Goal: Task Accomplishment & Management: Complete application form

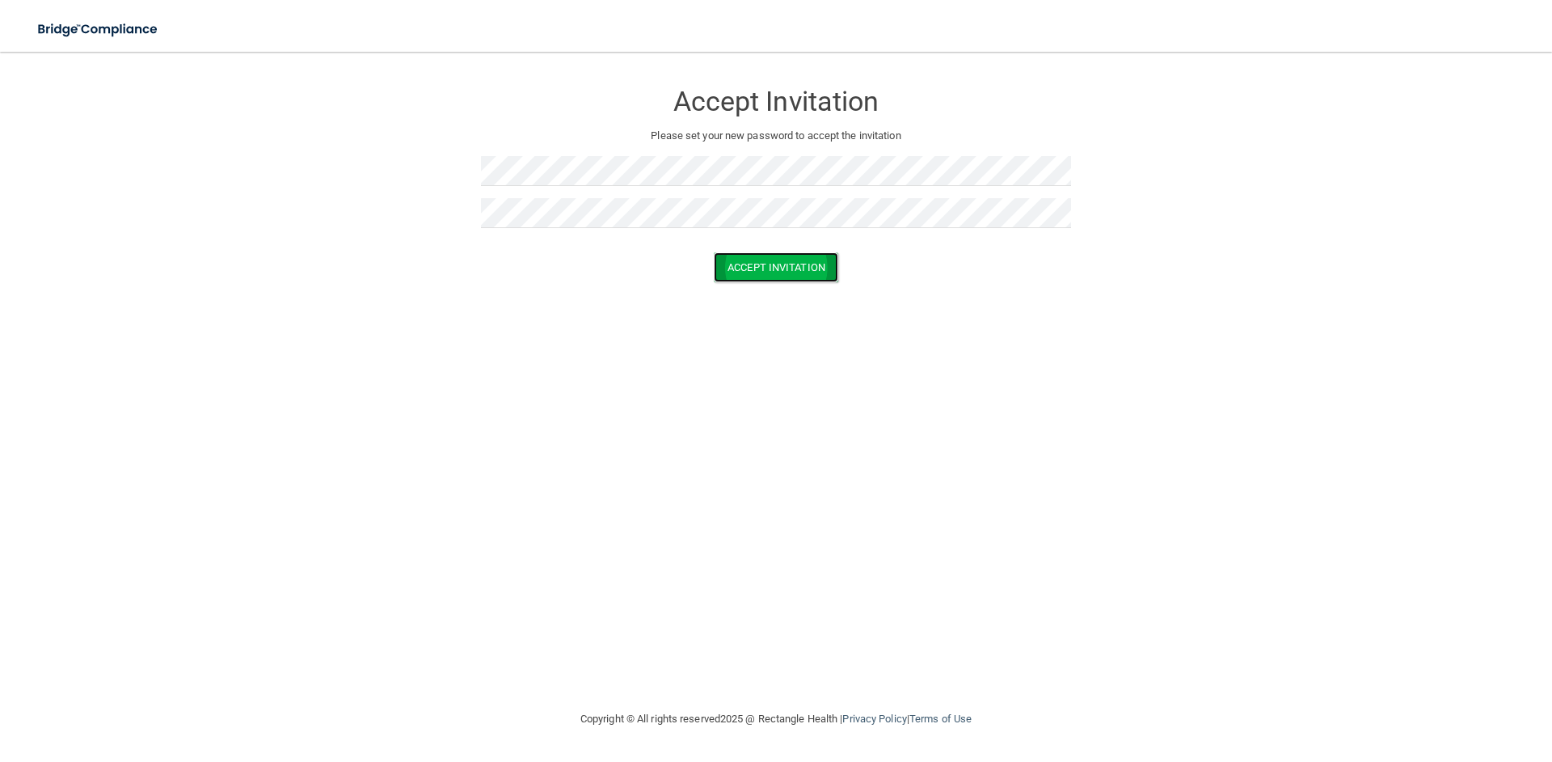
click at [786, 270] on button "Accept Invitation" at bounding box center [776, 267] width 125 height 30
click at [764, 269] on button "Accept Invitation" at bounding box center [776, 267] width 125 height 30
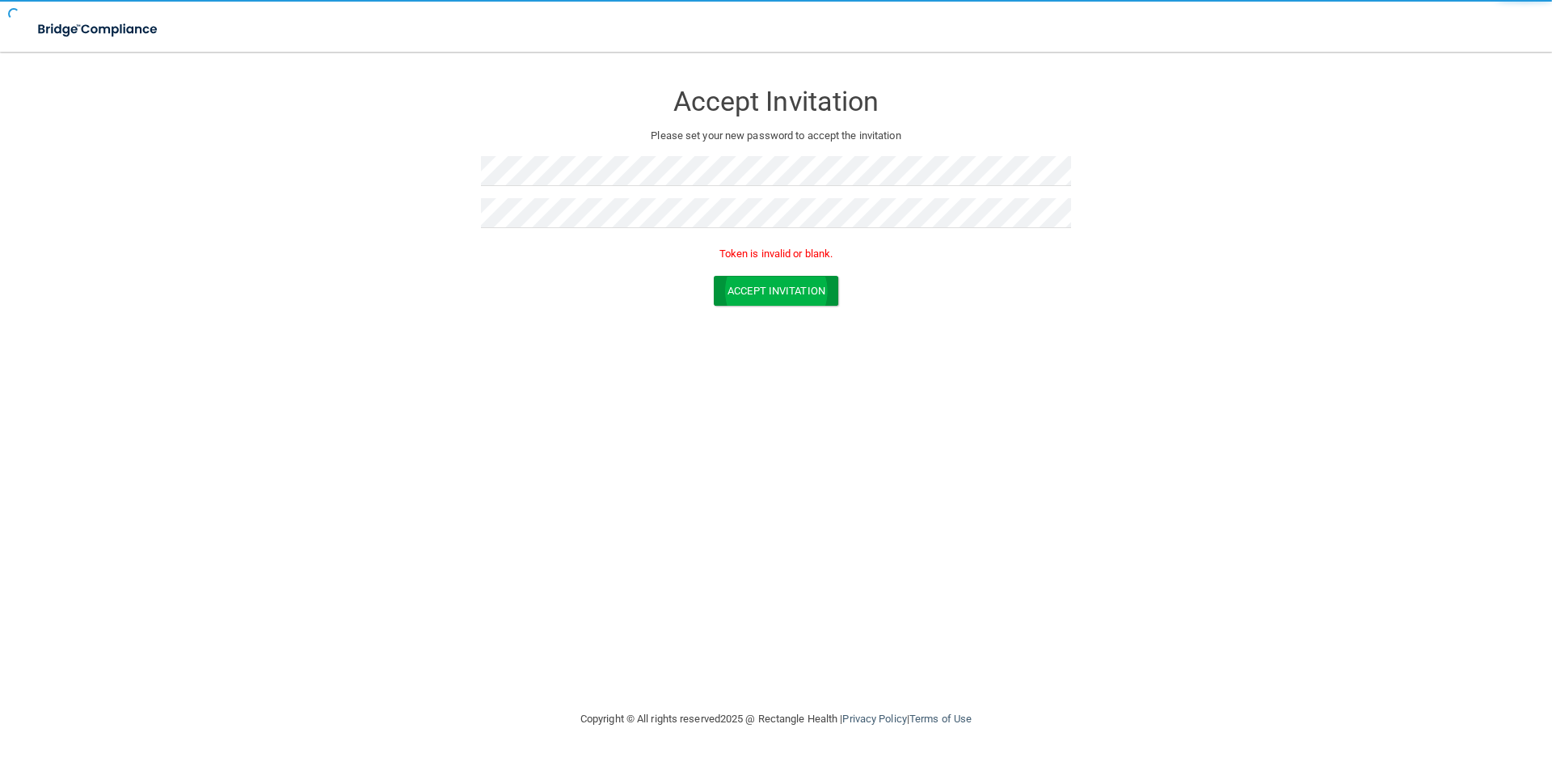
click at [779, 269] on div "Token is invalid or blank." at bounding box center [776, 258] width 590 height 36
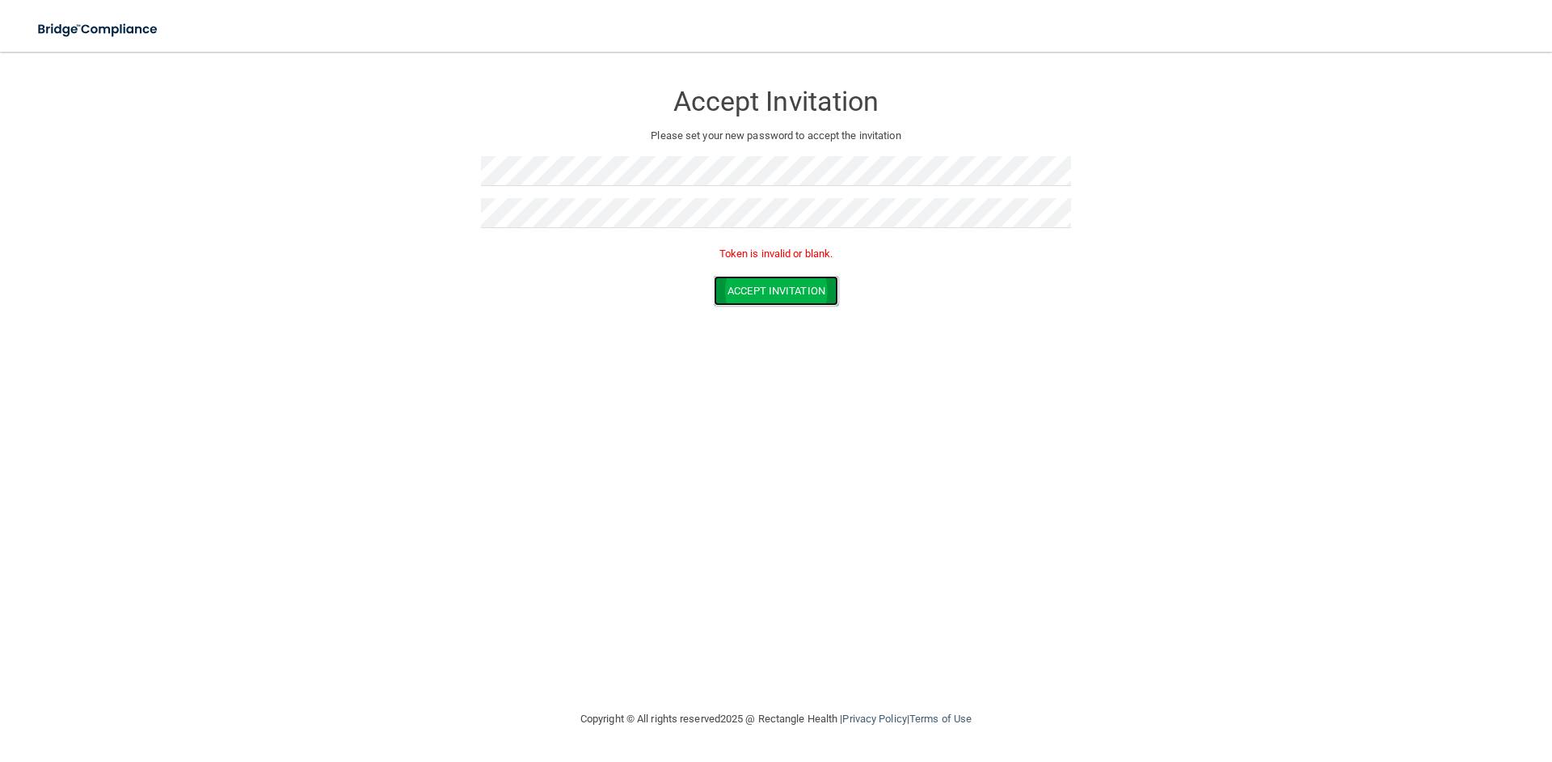
click at [785, 287] on button "Accept Invitation" at bounding box center [776, 291] width 125 height 30
click at [867, 381] on div "Accept Invitation Please set your new password to accept the invitation Accept …" at bounding box center [776, 380] width 1488 height 625
click at [723, 372] on div "Accept Invitation Please set your new password to accept the invitation Accept …" at bounding box center [776, 380] width 1488 height 625
click at [358, 325] on div "Accept Invitation Please set your new password to accept the invitation Accept …" at bounding box center [776, 380] width 1488 height 625
click at [887, 387] on div "Accept Invitation Please set your new password to accept the invitation Passwor…" at bounding box center [776, 380] width 1488 height 625
